Goal: Information Seeking & Learning: Learn about a topic

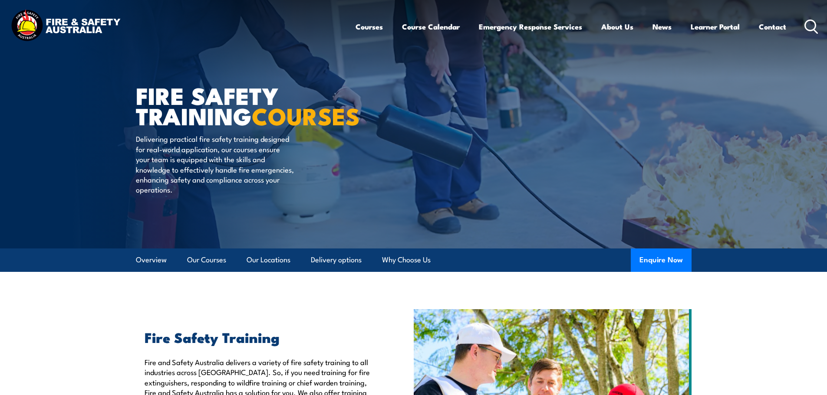
scroll to position [346, 0]
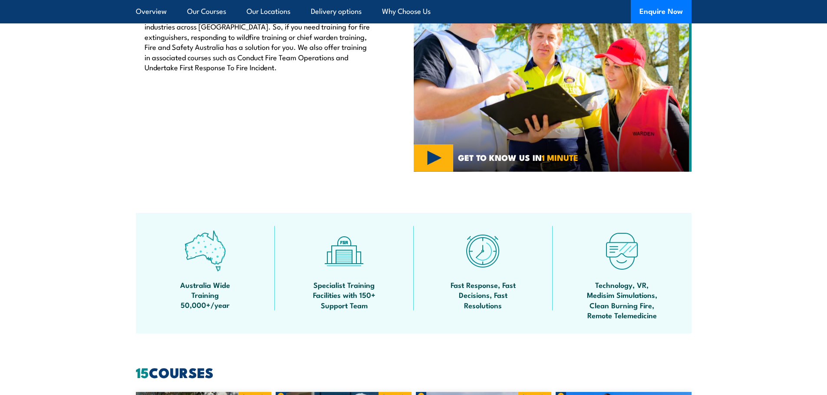
drag, startPoint x: 397, startPoint y: 51, endPoint x: 381, endPoint y: 75, distance: 29.0
click at [397, 52] on div "Fire Safety Training Fire and Safety Australia delivers a variety of fire safet…" at bounding box center [275, 68] width 278 height 208
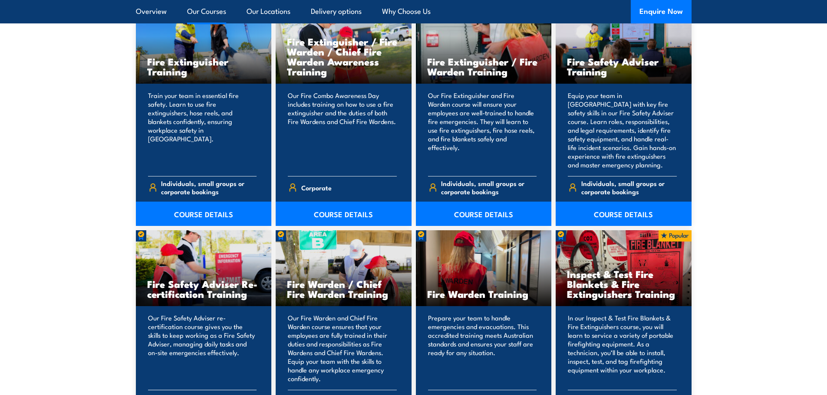
scroll to position [954, 0]
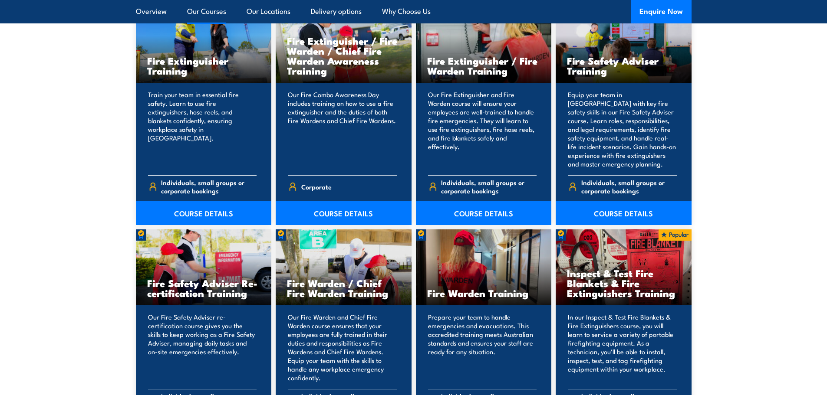
click at [213, 209] on link "COURSE DETAILS" at bounding box center [204, 213] width 136 height 24
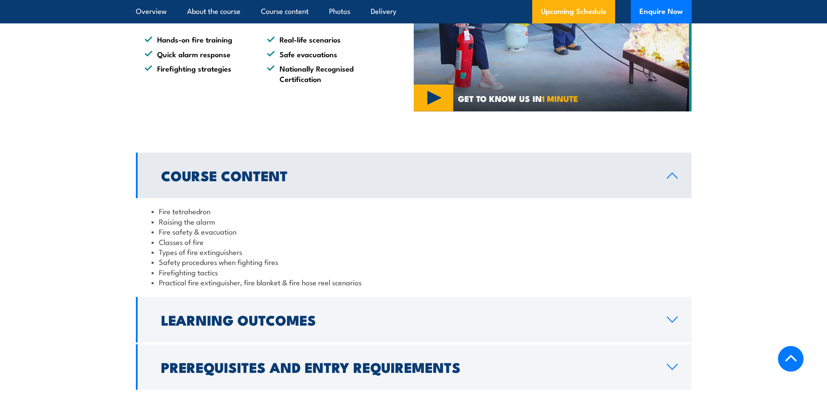
scroll to position [868, 0]
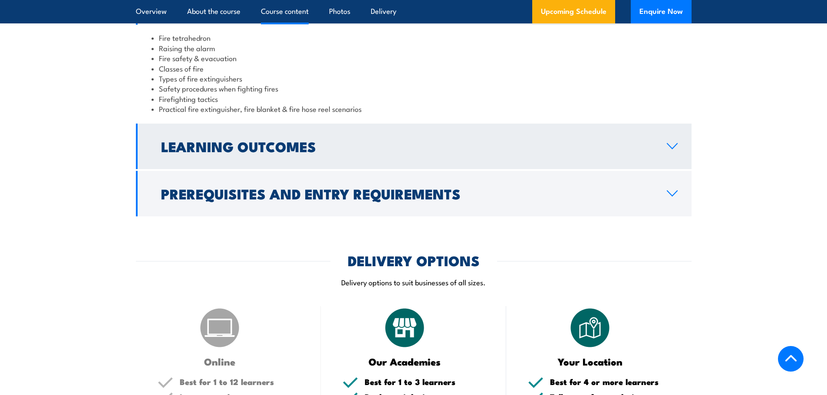
click at [453, 143] on h2 "Learning Outcomes" at bounding box center [407, 146] width 492 height 12
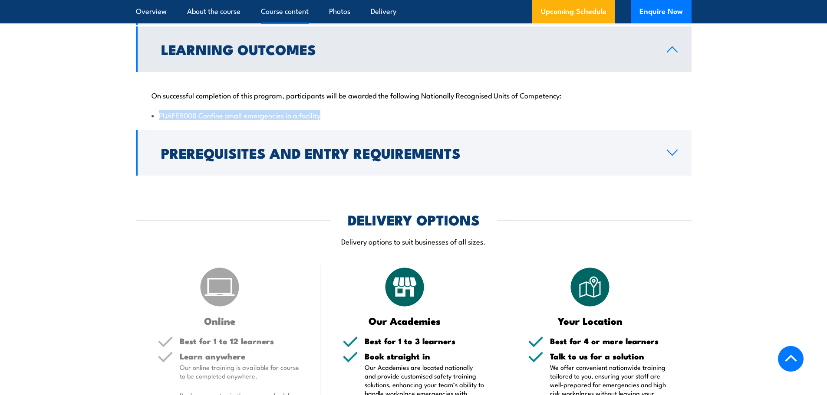
drag, startPoint x: 327, startPoint y: 116, endPoint x: 161, endPoint y: 118, distance: 165.8
click at [161, 118] on li "PUAFER008 Confine small emergencies in a facility" at bounding box center [413, 115] width 524 height 10
copy li "PUAFER008 Confine small emergencies in a facility"
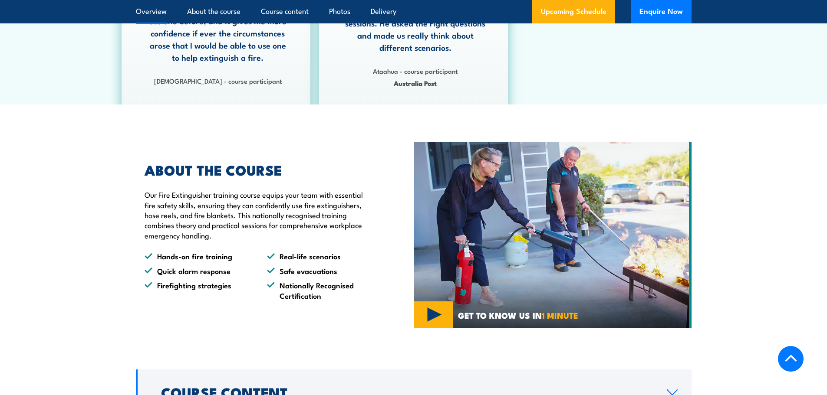
scroll to position [304, 0]
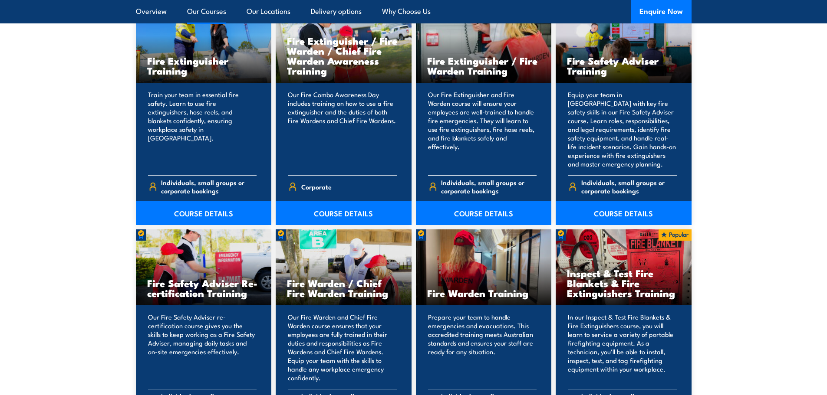
click at [477, 213] on link "COURSE DETAILS" at bounding box center [484, 213] width 136 height 24
click at [472, 213] on link "COURSE DETAILS" at bounding box center [484, 213] width 136 height 24
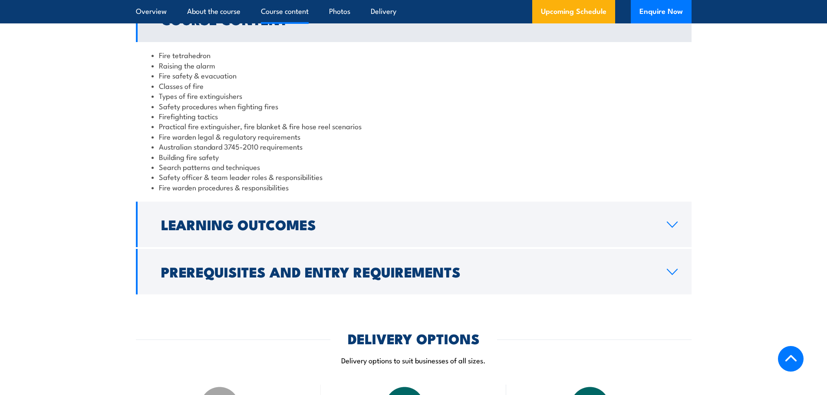
scroll to position [825, 0]
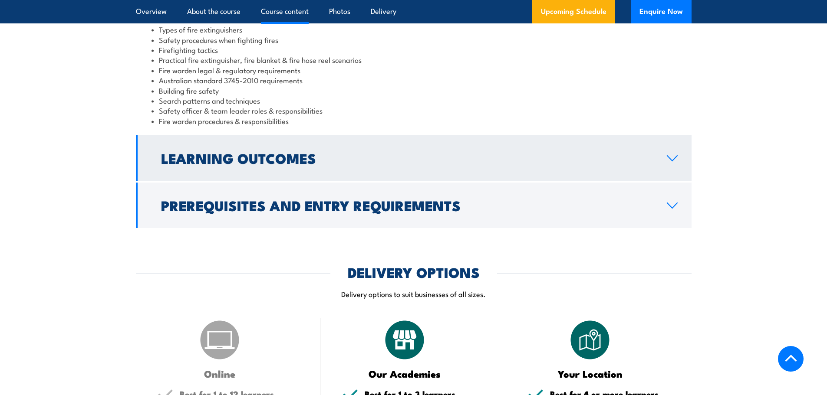
click at [372, 162] on h2 "Learning Outcomes" at bounding box center [407, 158] width 492 height 12
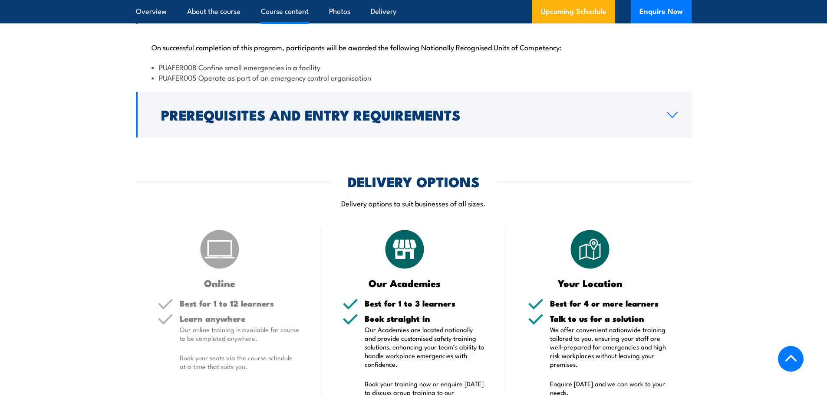
scroll to position [737, 0]
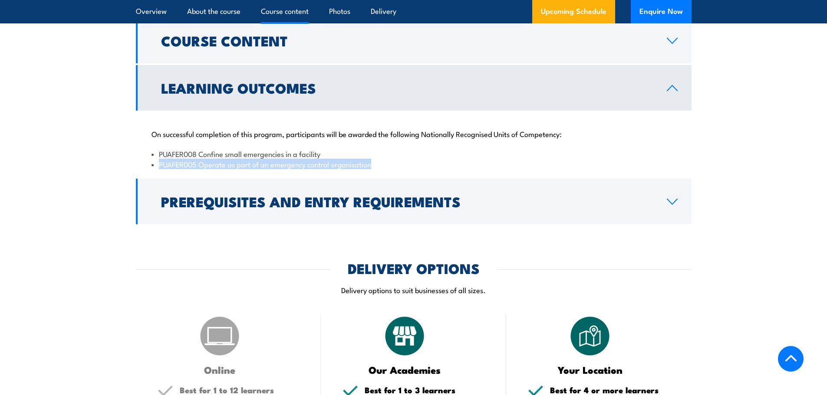
drag, startPoint x: 385, startPoint y: 165, endPoint x: 161, endPoint y: 166, distance: 224.4
click at [161, 166] on li "PUAFER005 Operate as part of an emergency control organisation" at bounding box center [413, 164] width 524 height 10
copy li "PUAFER005 Operate as part of an emergency control organisation"
click at [206, 10] on link "About the course" at bounding box center [213, 11] width 53 height 23
click at [280, 10] on link "Course content" at bounding box center [285, 11] width 48 height 23
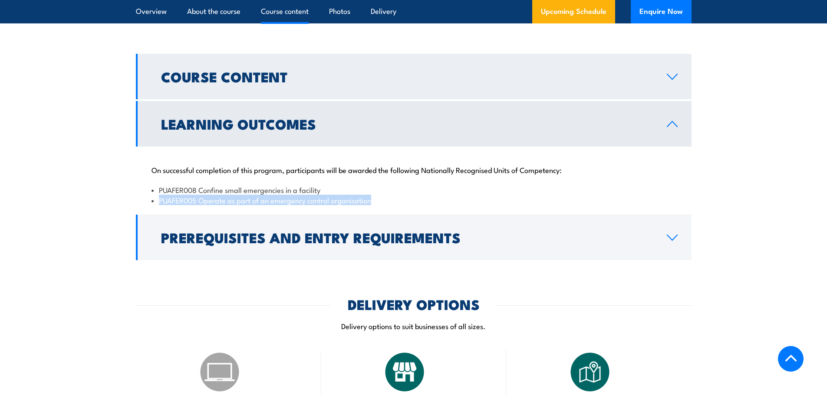
scroll to position [527, 0]
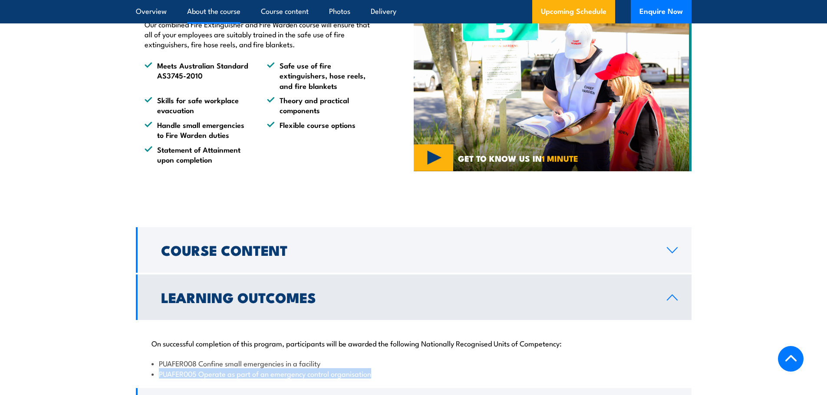
click at [227, 12] on link "About the course" at bounding box center [213, 11] width 53 height 23
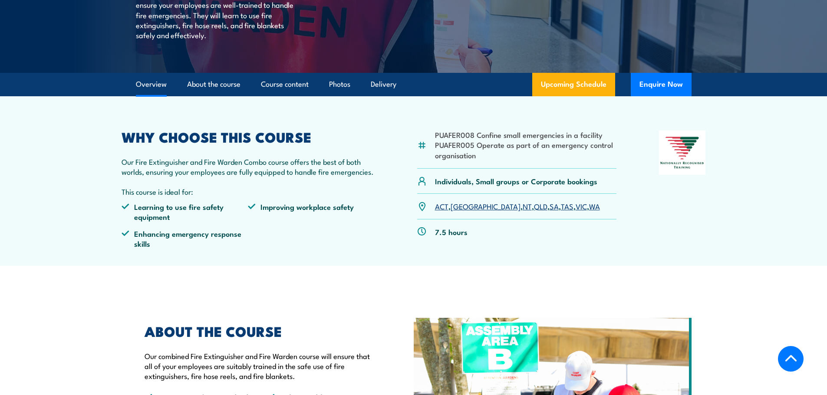
scroll to position [141, 0]
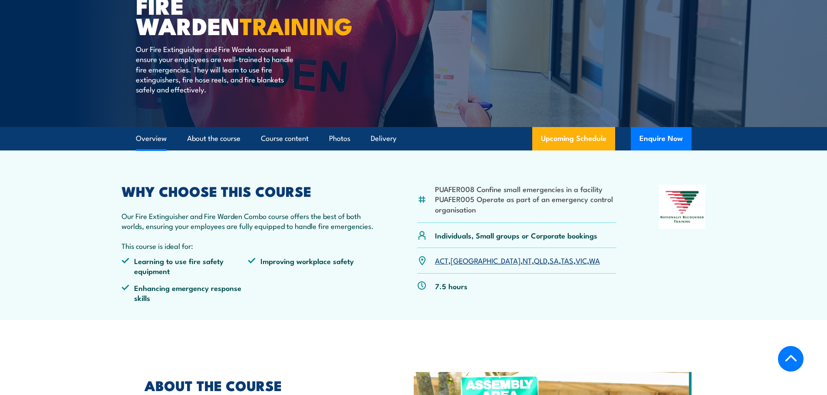
click at [144, 137] on link "Overview" at bounding box center [151, 138] width 31 height 23
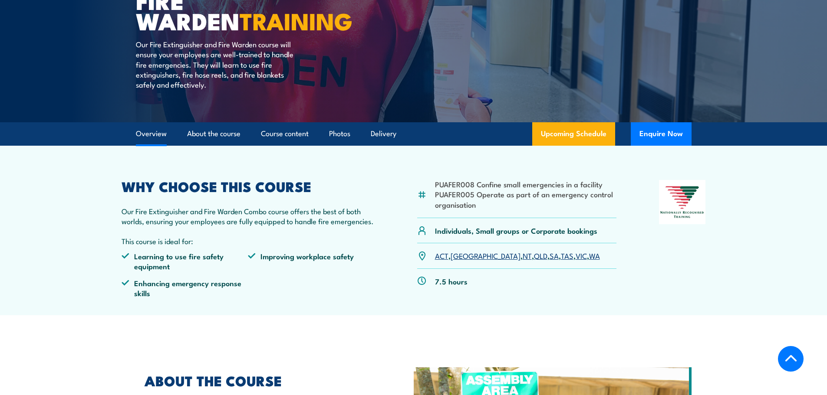
scroll to position [21, 0]
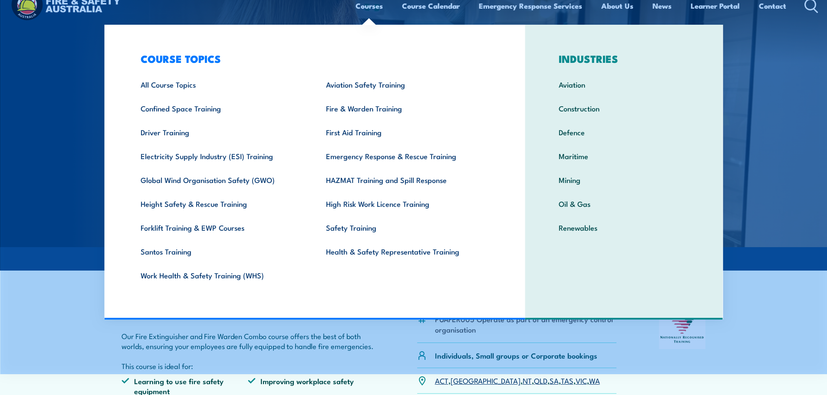
click at [372, 8] on link "Courses" at bounding box center [368, 5] width 27 height 23
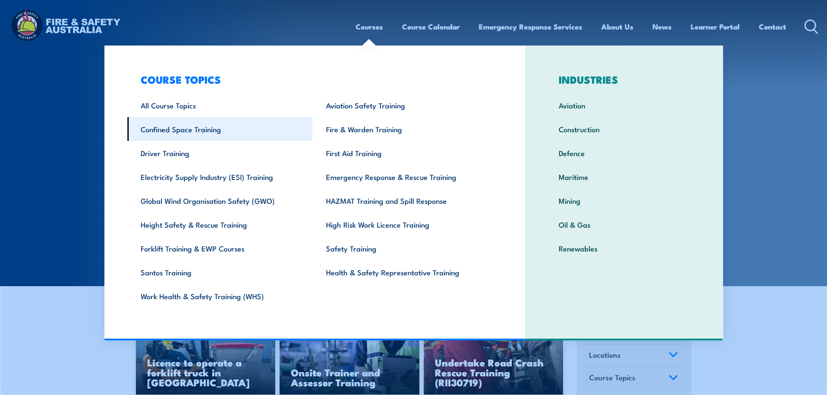
click at [183, 134] on link "Confined Space Training" at bounding box center [219, 129] width 185 height 24
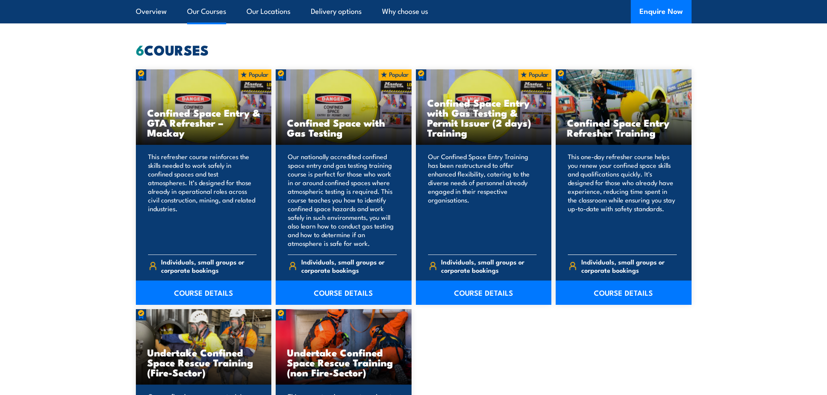
scroll to position [677, 0]
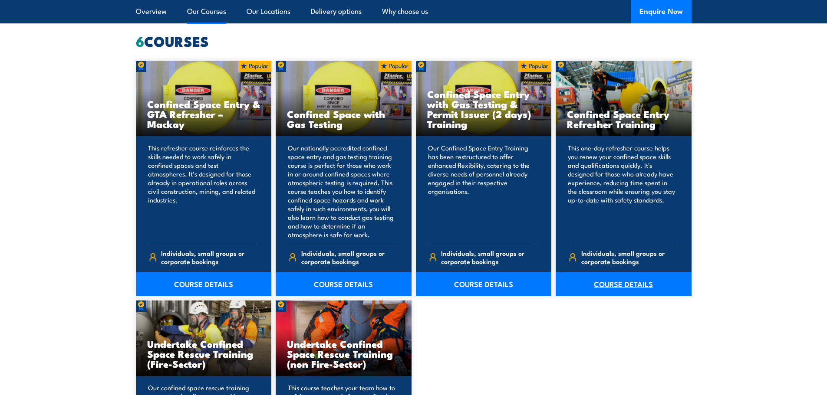
click at [625, 285] on link "COURSE DETAILS" at bounding box center [624, 284] width 136 height 24
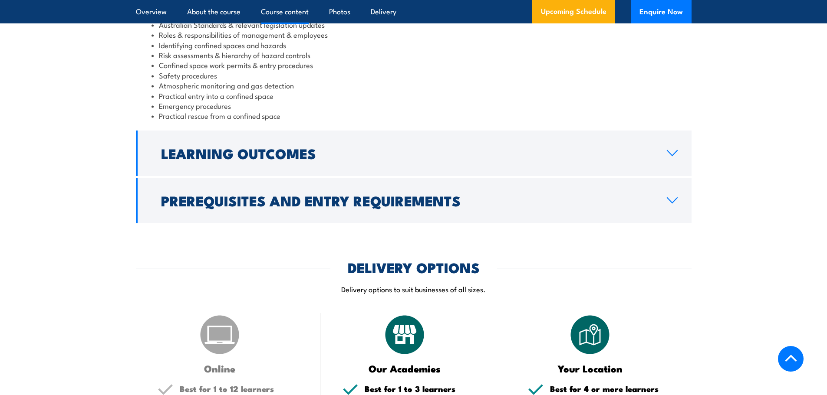
scroll to position [955, 0]
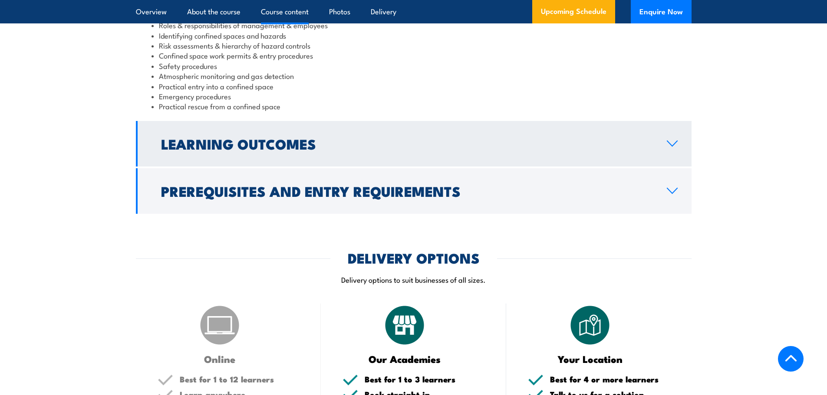
click at [422, 144] on h2 "Learning Outcomes" at bounding box center [407, 144] width 492 height 12
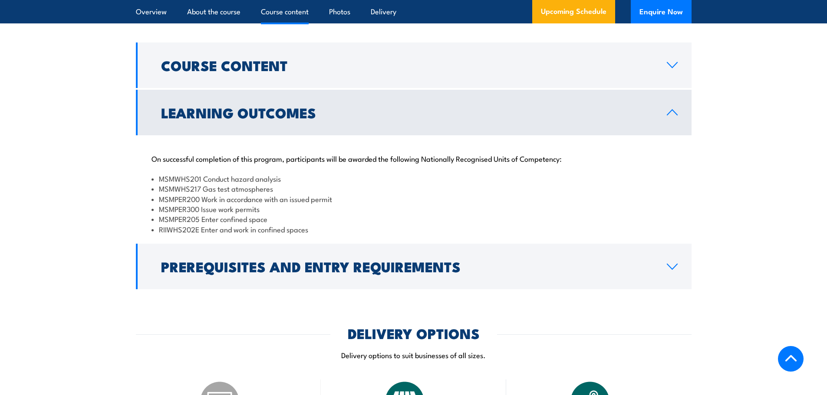
scroll to position [868, 0]
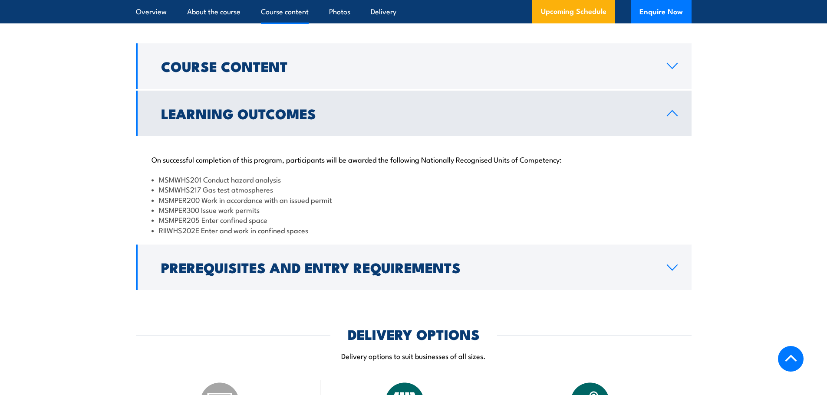
click at [316, 228] on li "RIIWHS202E Enter and work in confined spaces" at bounding box center [413, 230] width 524 height 10
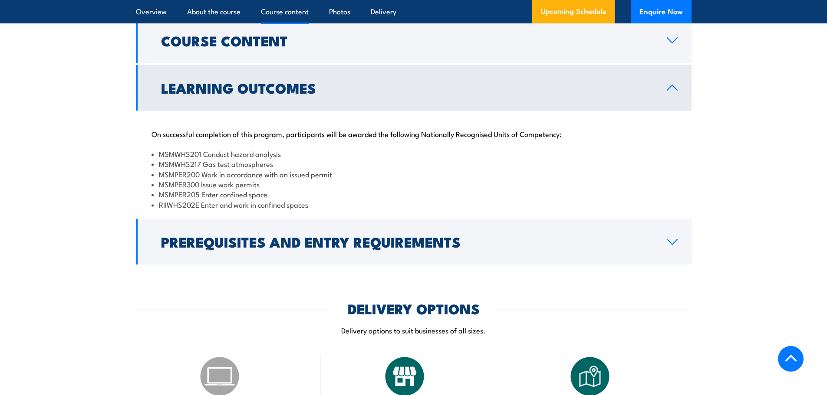
scroll to position [825, 0]
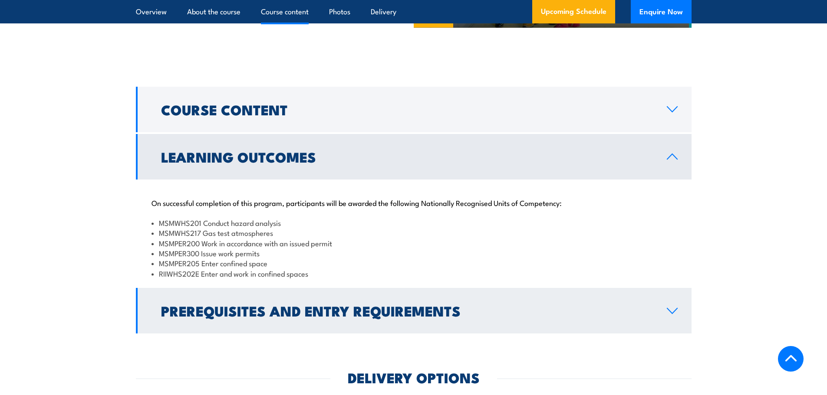
click at [475, 311] on h2 "Prerequisites and Entry Requirements" at bounding box center [407, 311] width 492 height 12
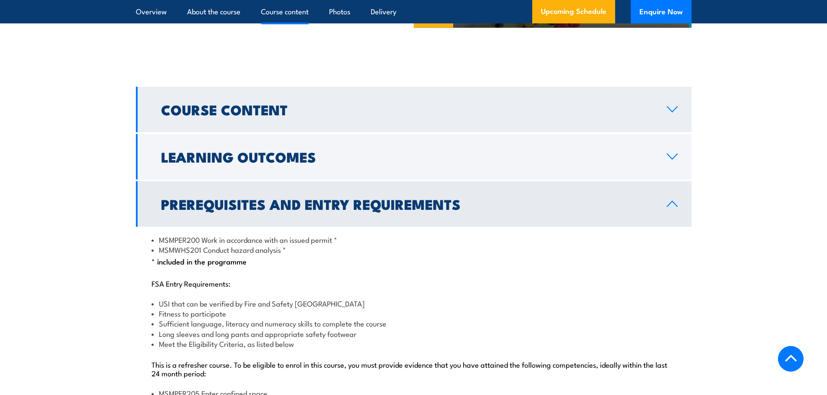
click at [358, 118] on link "Course Content" at bounding box center [414, 110] width 556 height 46
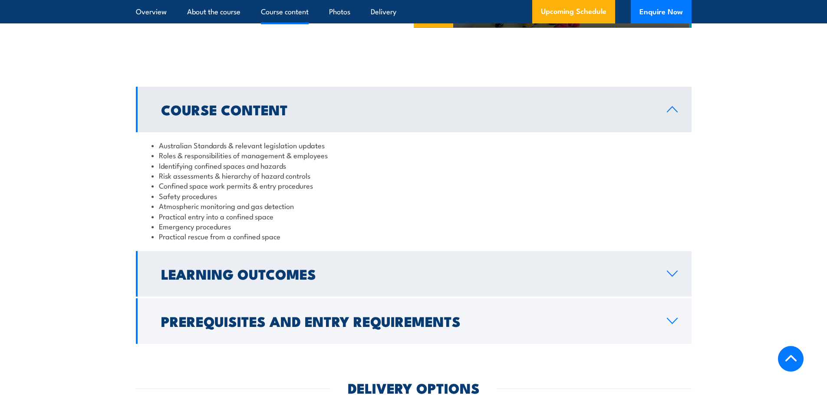
click at [423, 263] on link "Learning Outcomes" at bounding box center [414, 274] width 556 height 46
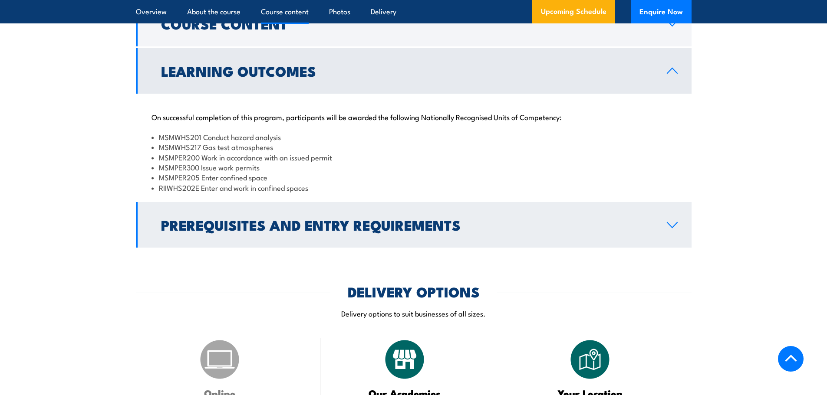
scroll to position [911, 0]
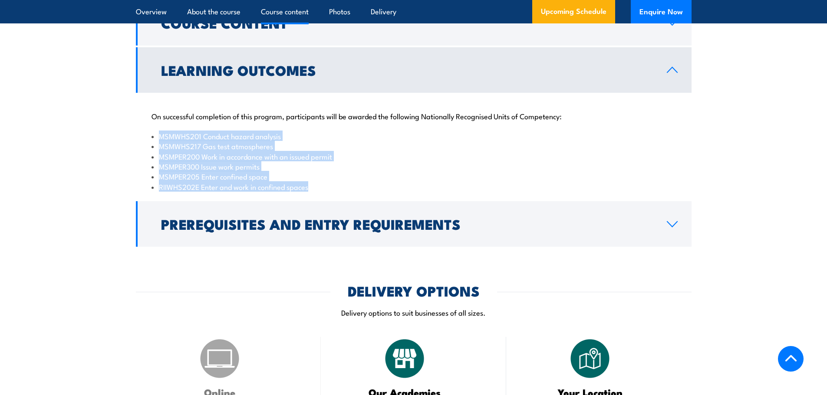
drag, startPoint x: 316, startPoint y: 187, endPoint x: 160, endPoint y: 137, distance: 164.2
click at [160, 137] on ul "MSMWHS201 Conduct hazard analysis MSMWHS217 Gas test atmospheres MSMPER200 Work…" at bounding box center [413, 161] width 524 height 61
copy ul "MSMWHS201 Conduct hazard analysis MSMWHS217 Gas test atmospheres MSMPER200 Work…"
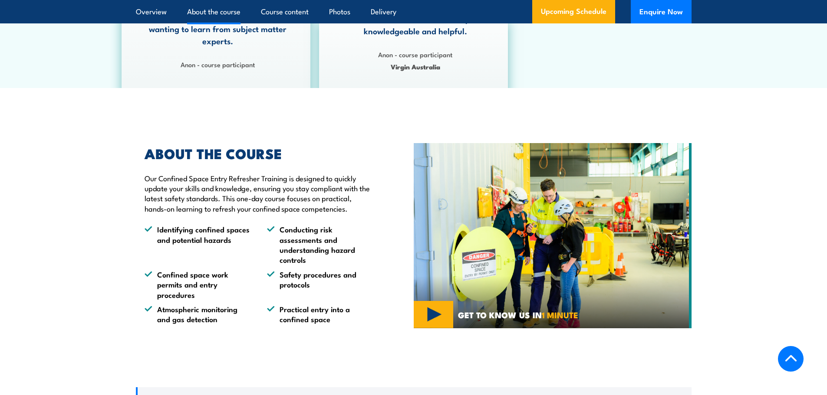
scroll to position [434, 0]
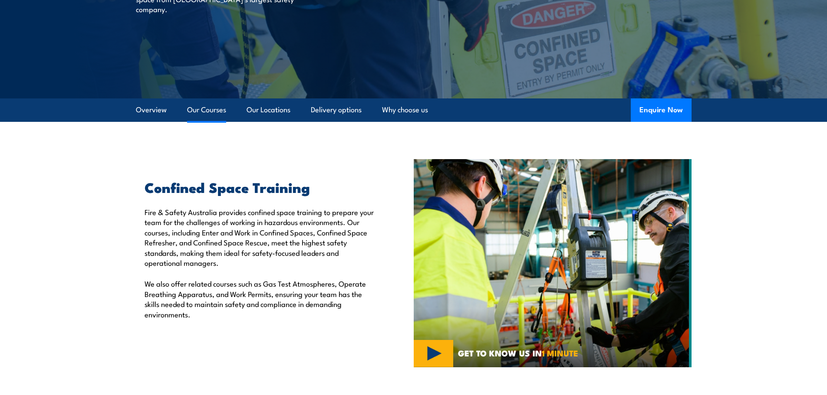
scroll to position [138, 0]
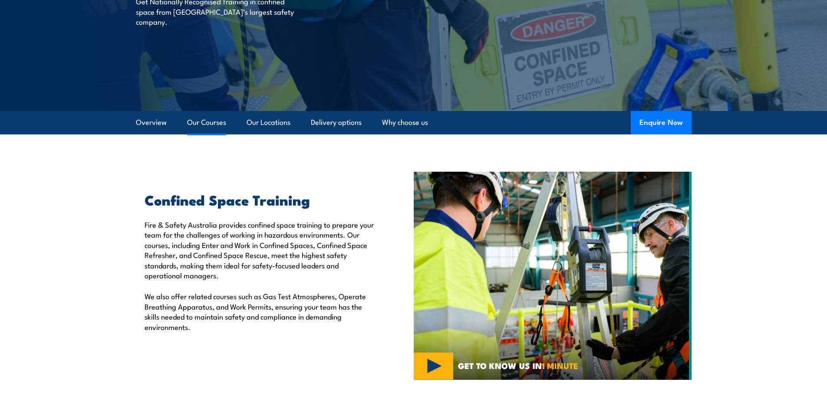
click at [207, 122] on link "Our Courses" at bounding box center [206, 122] width 39 height 23
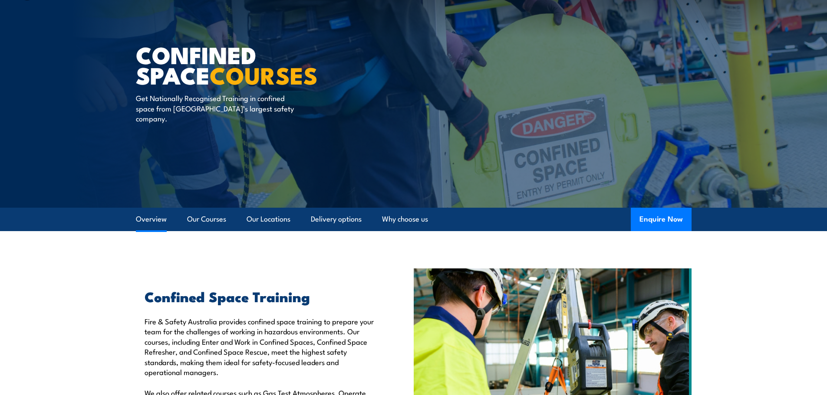
click at [153, 217] on link "Overview" at bounding box center [151, 219] width 31 height 23
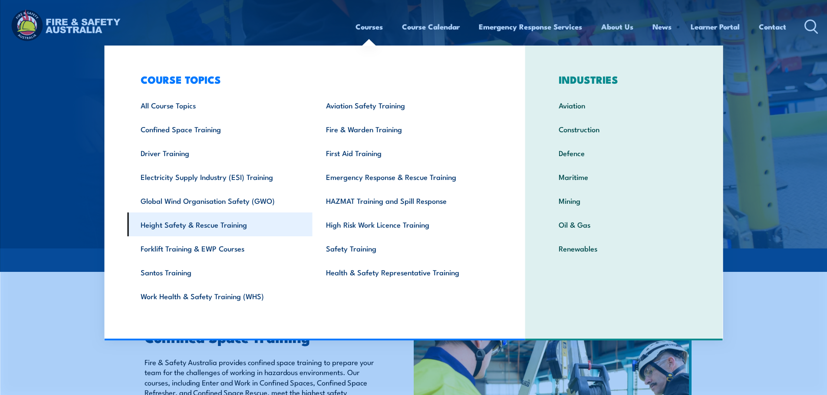
click at [192, 224] on link "Height Safety & Rescue Training" at bounding box center [219, 225] width 185 height 24
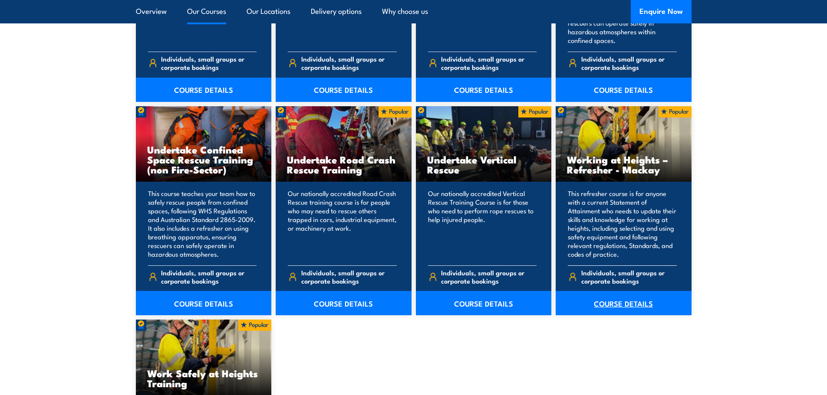
scroll to position [868, 0]
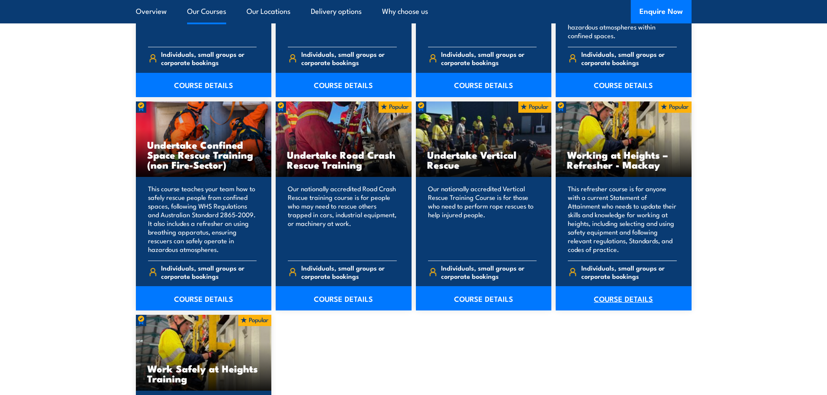
click at [609, 296] on link "COURSE DETAILS" at bounding box center [624, 298] width 136 height 24
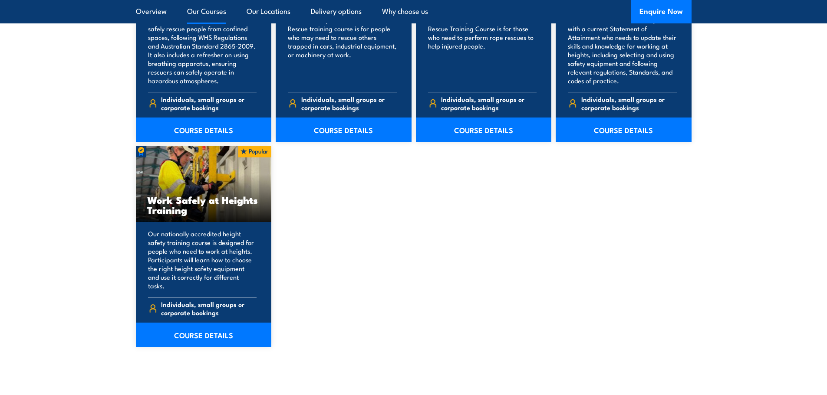
scroll to position [1042, 0]
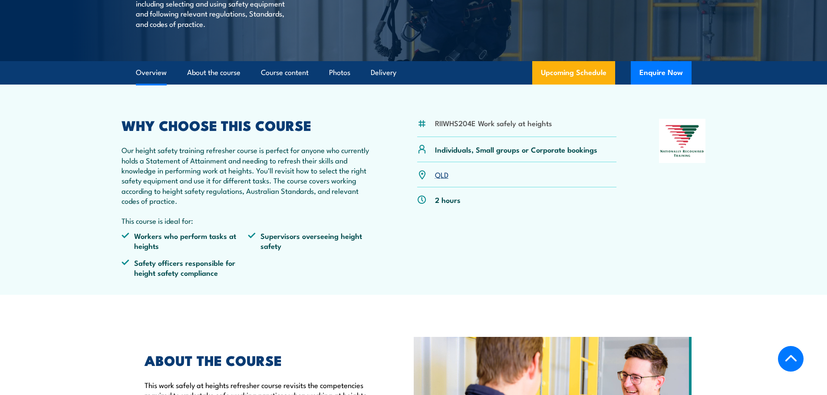
scroll to position [217, 0]
drag, startPoint x: 558, startPoint y: 147, endPoint x: 434, endPoint y: 148, distance: 123.3
click at [434, 137] on div "RIIWHS204E Work safely at heights" at bounding box center [517, 128] width 200 height 18
copy li "RIIWHS204E Work safely at heights"
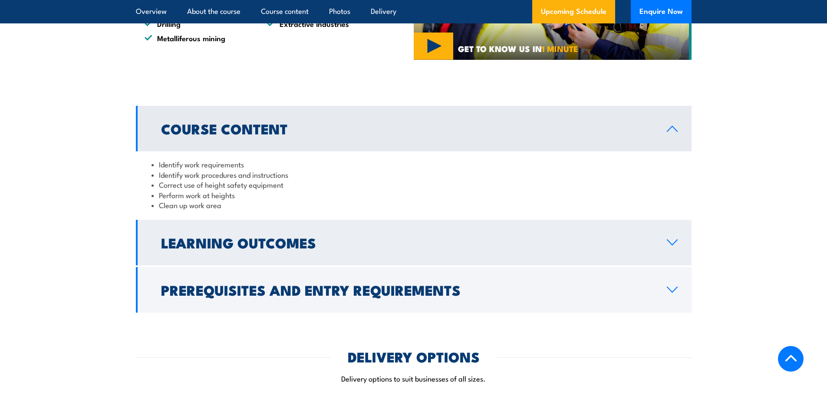
scroll to position [694, 0]
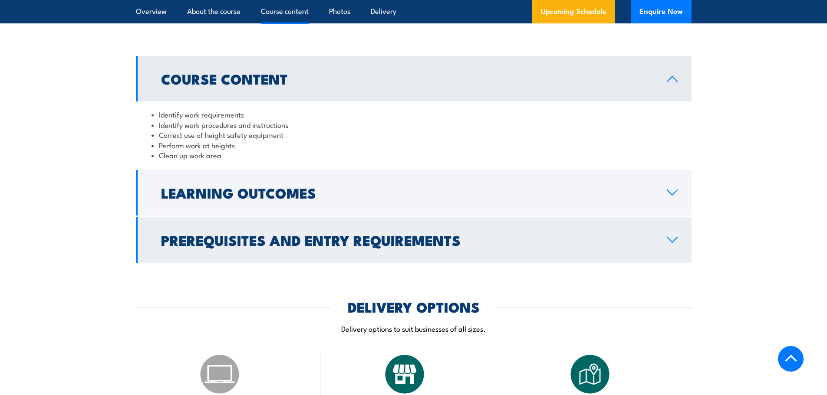
click at [681, 263] on link "Prerequisites and Entry Requirements" at bounding box center [414, 240] width 556 height 46
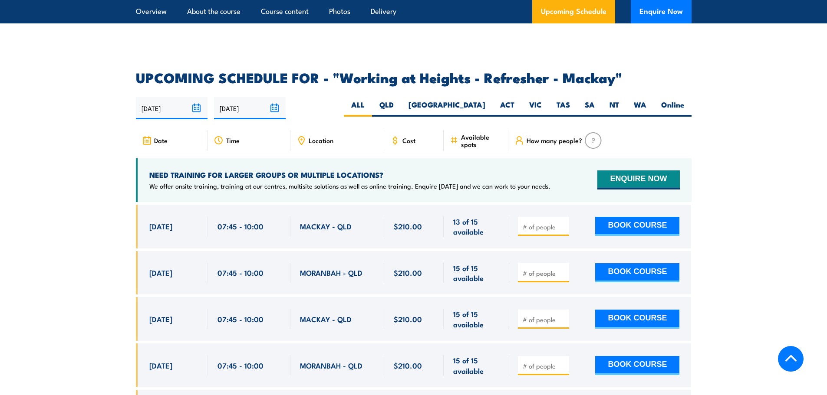
scroll to position [1432, 0]
